Goal: Task Accomplishment & Management: Manage account settings

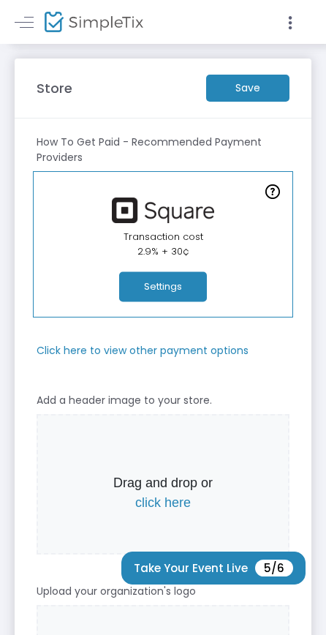
click at [288, 486] on span "Drag and drop or click here" at bounding box center [163, 484] width 253 height 141
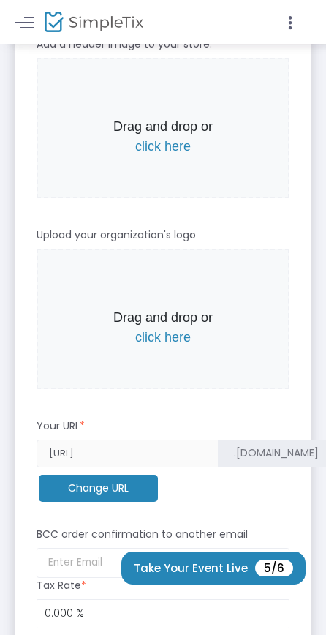
scroll to position [357, 0]
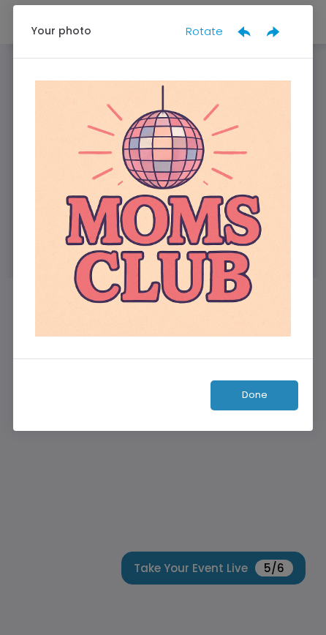
click at [252, 396] on button "Done" at bounding box center [255, 395] width 88 height 30
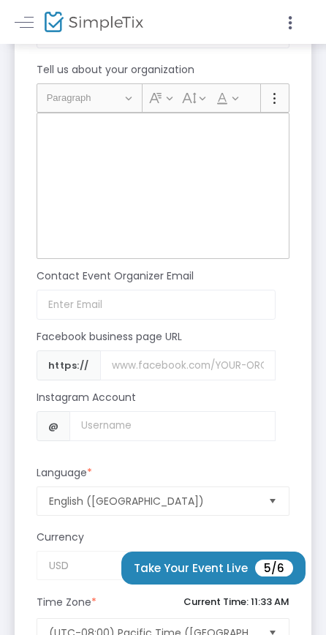
scroll to position [1691, 0]
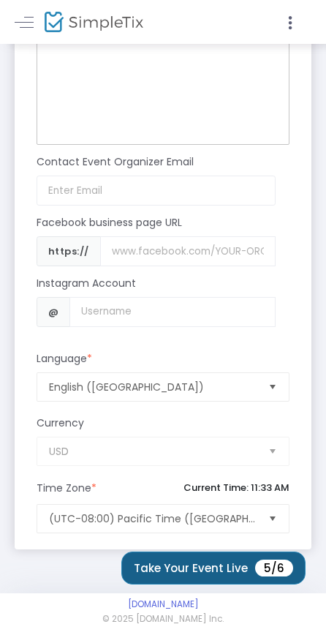
click at [206, 565] on button "Take Your Event Live 5/6" at bounding box center [213, 567] width 184 height 33
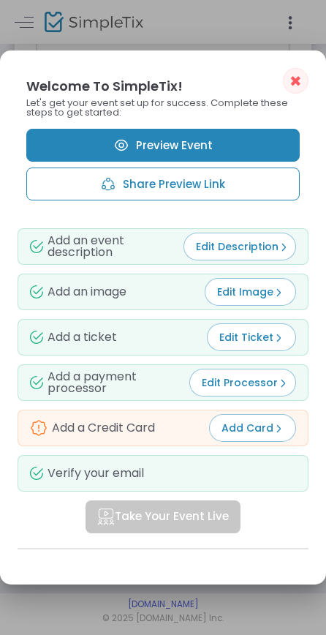
scroll to position [0, 0]
click at [246, 431] on span "Add Card" at bounding box center [253, 427] width 62 height 15
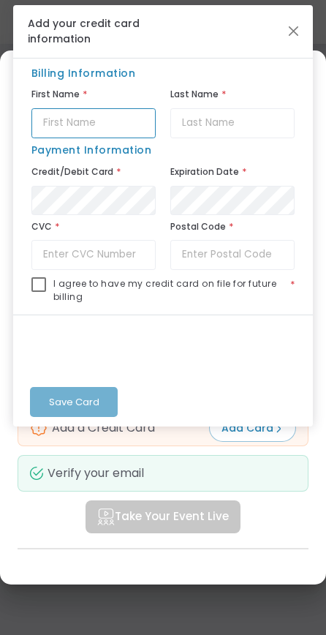
click at [80, 127] on input "text" at bounding box center [93, 123] width 124 height 30
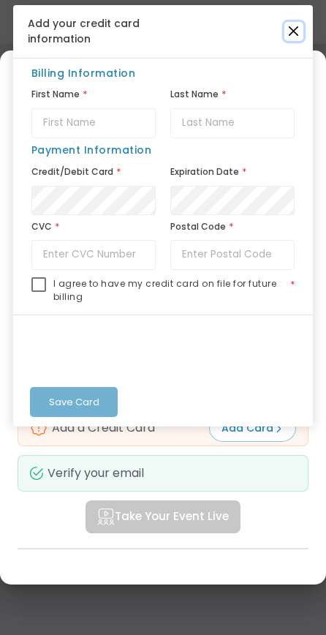
click at [294, 32] on button "Close" at bounding box center [293, 31] width 19 height 19
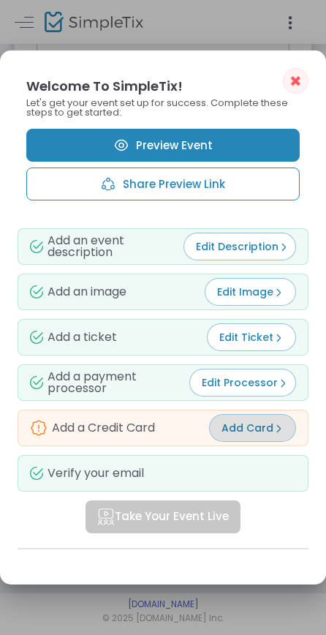
click at [156, 138] on link "Preview Event" at bounding box center [163, 145] width 274 height 33
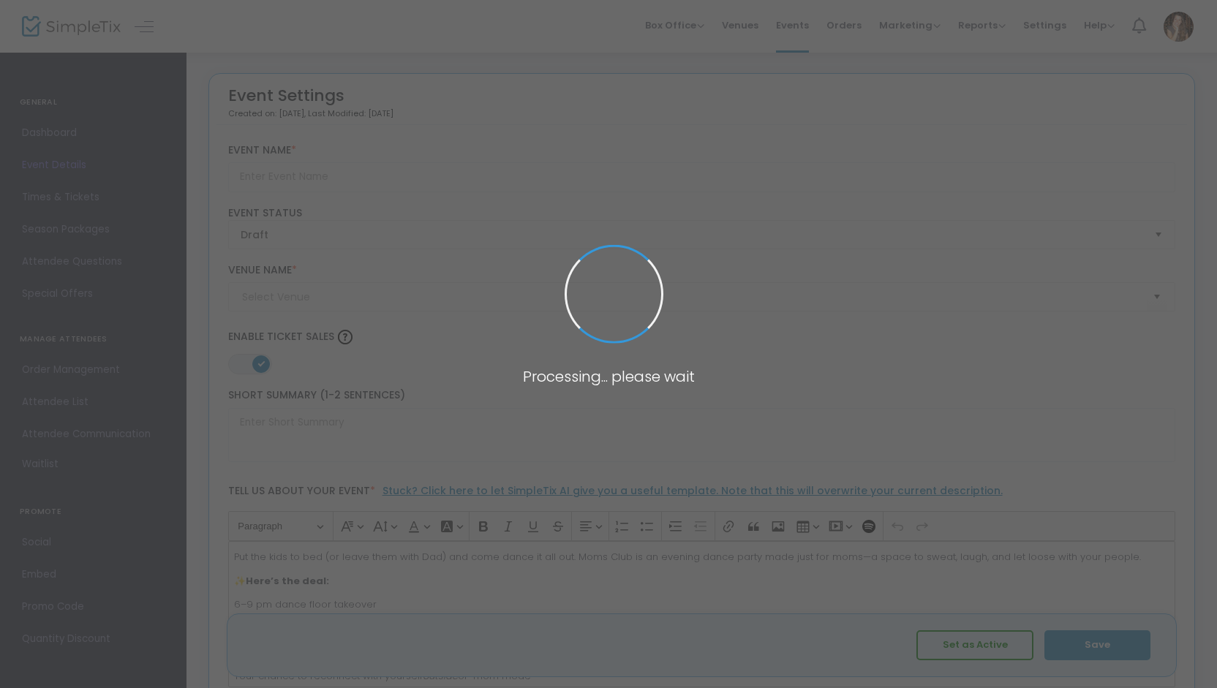
type input "Moms Club ~ Party Like a Mother"
type textarea "Moms Club is your 6–9 pm dance floor escape. Leave the chores, we'll turn up th…"
type input "Buy Tickets"
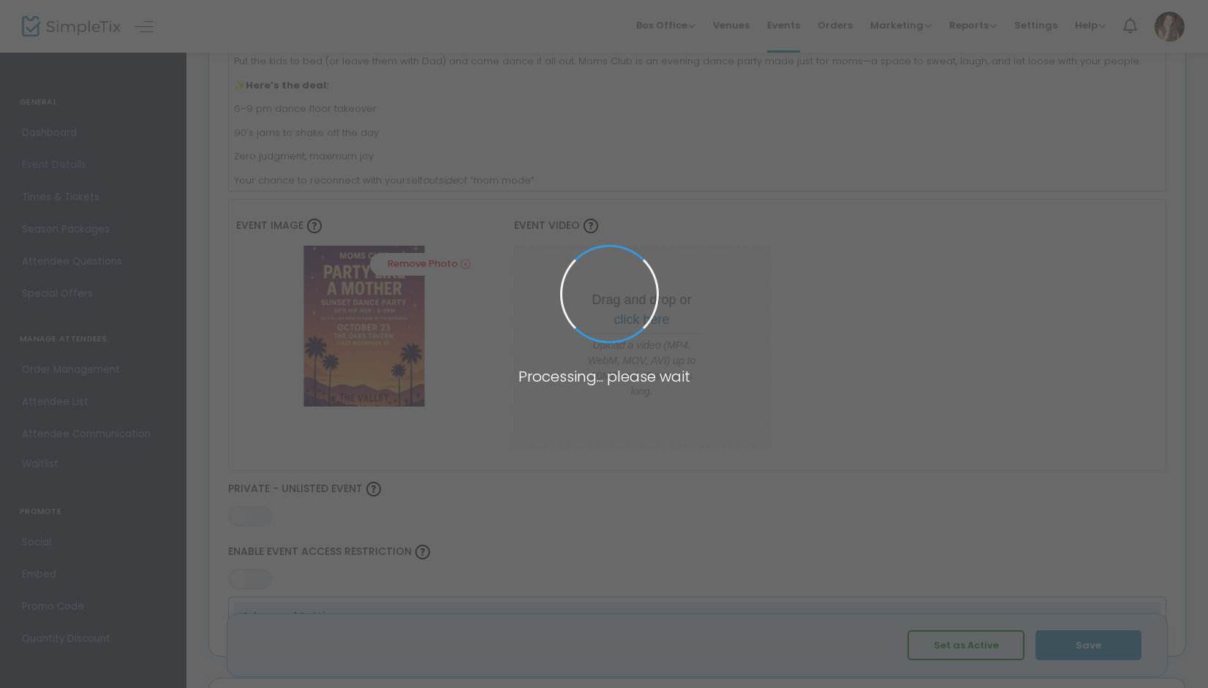
type input "The Oaks Tavern"
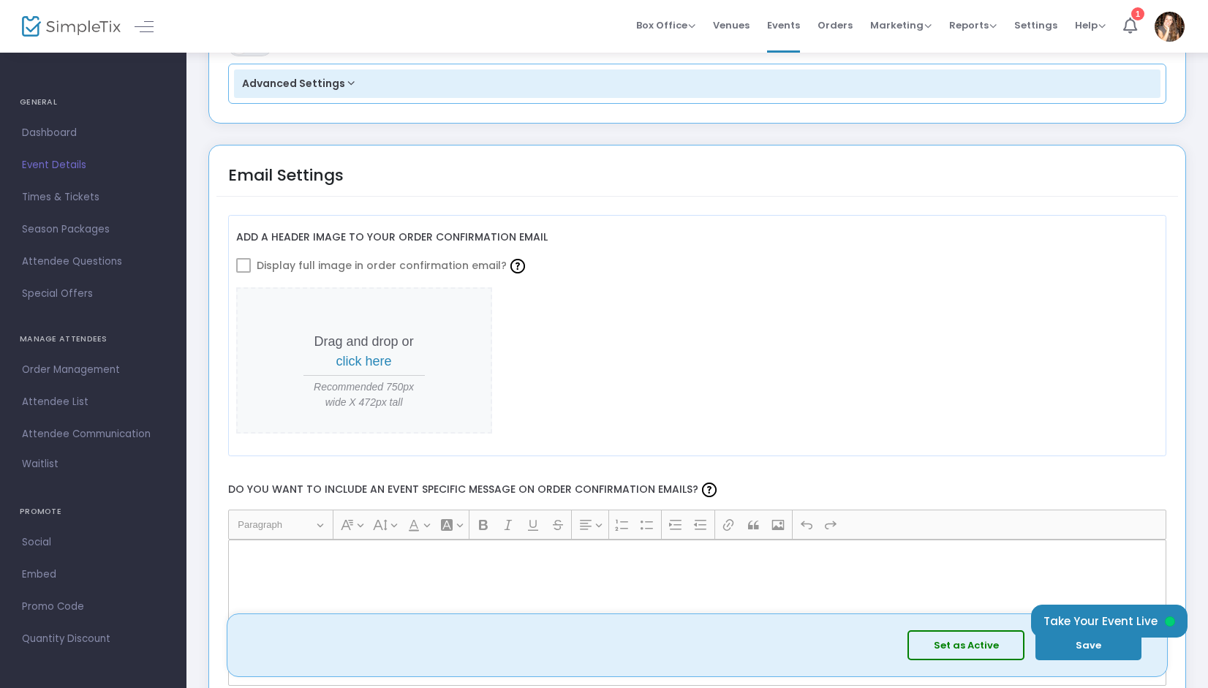
scroll to position [1572, 0]
drag, startPoint x: 314, startPoint y: 380, endPoint x: 408, endPoint y: 393, distance: 94.6
click at [408, 393] on span "Recommended 750px wide X 472px tall" at bounding box center [363, 395] width 121 height 31
copy span "Recommended 750px wide X 472px tall"
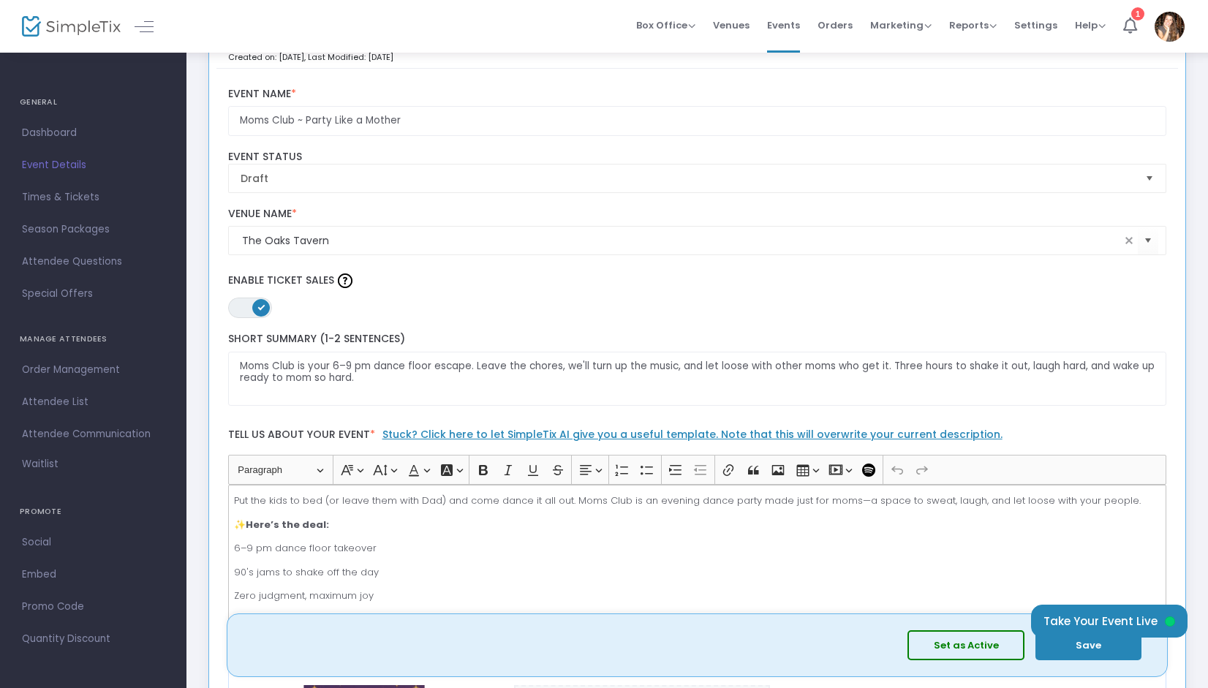
scroll to position [0, 0]
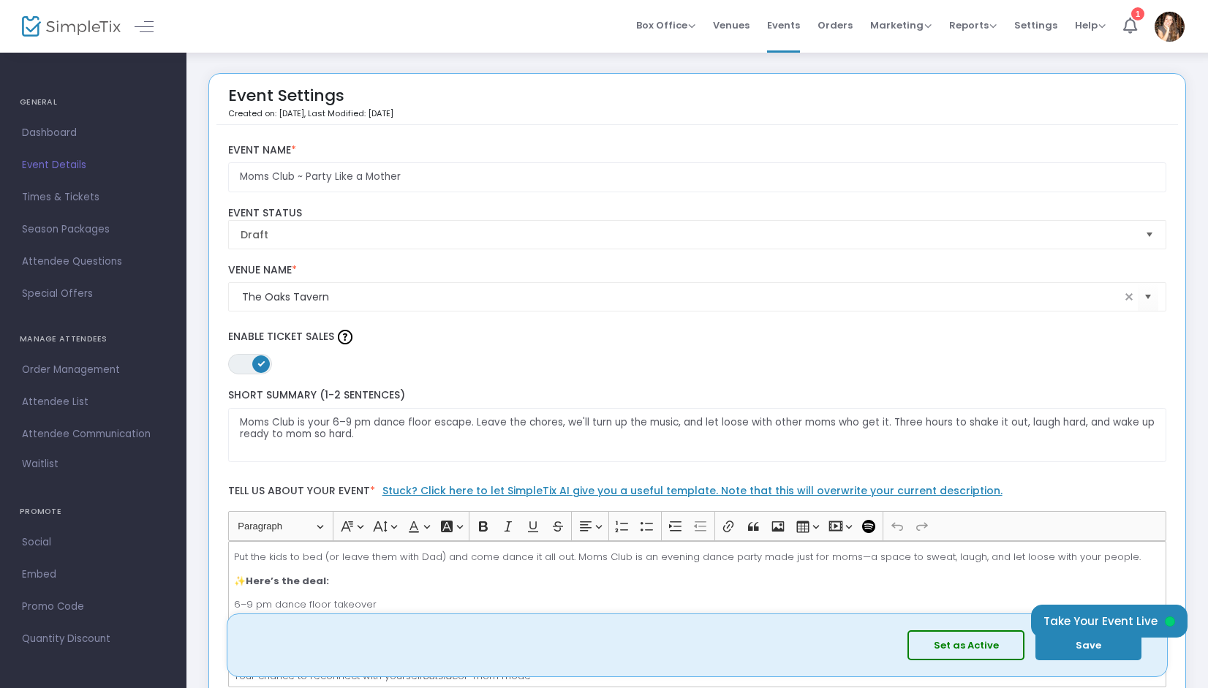
click at [1087, 647] on button "Save" at bounding box center [1089, 645] width 106 height 30
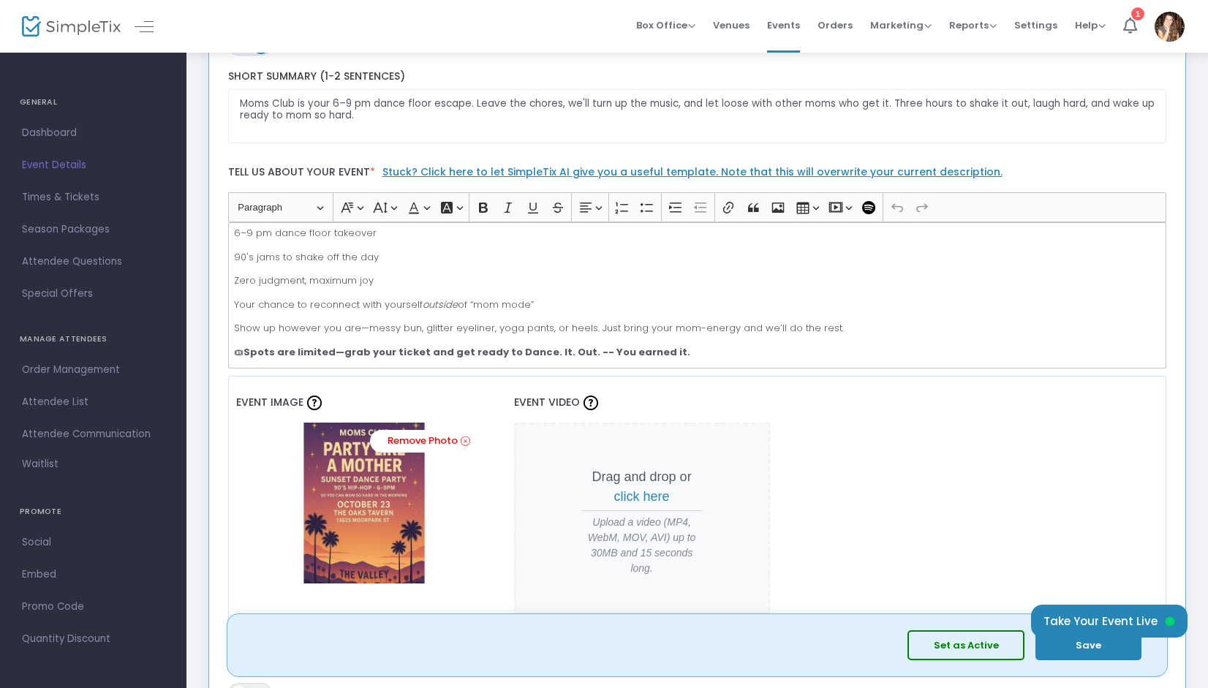
scroll to position [320, 0]
click at [589, 323] on p "Show up however you are—messy bun, glitter eyeliner, yoga pants, or heels. Just…" at bounding box center [697, 327] width 926 height 15
